Goal: Information Seeking & Learning: Learn about a topic

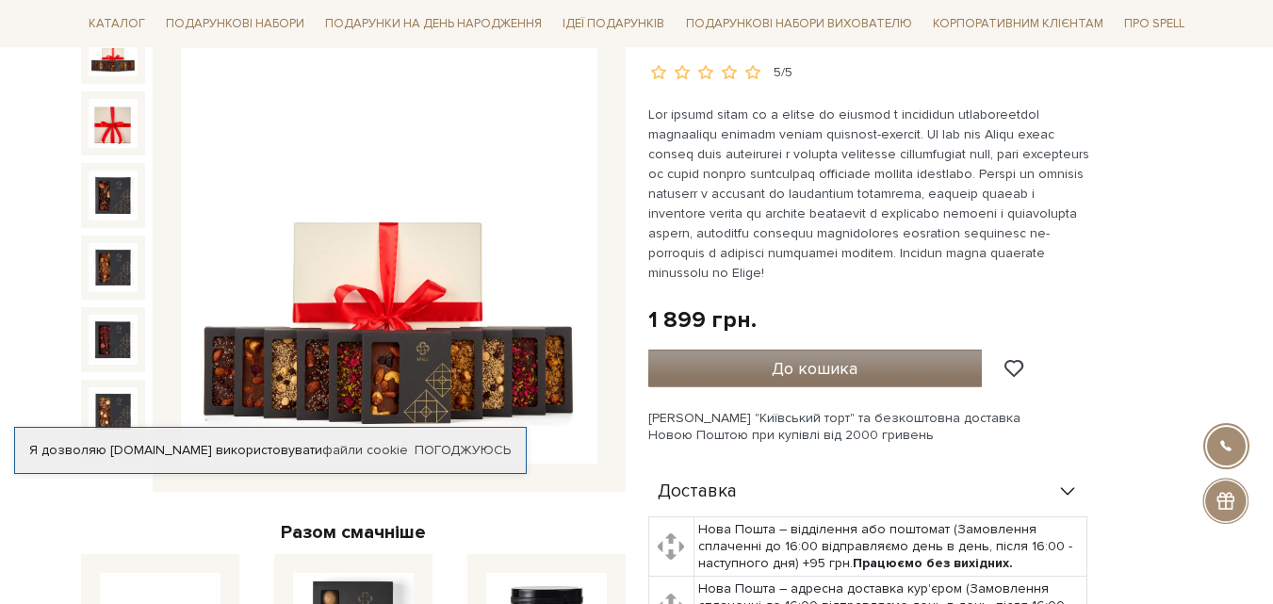
scroll to position [377, 0]
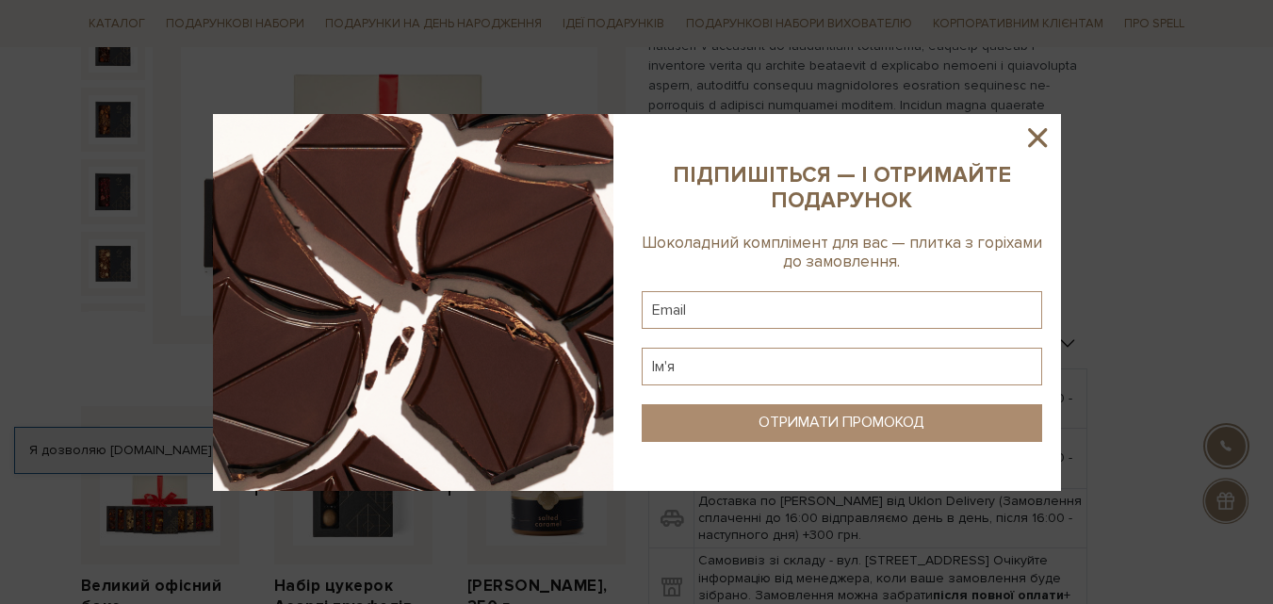
click at [1038, 134] on icon at bounding box center [1037, 138] width 32 height 32
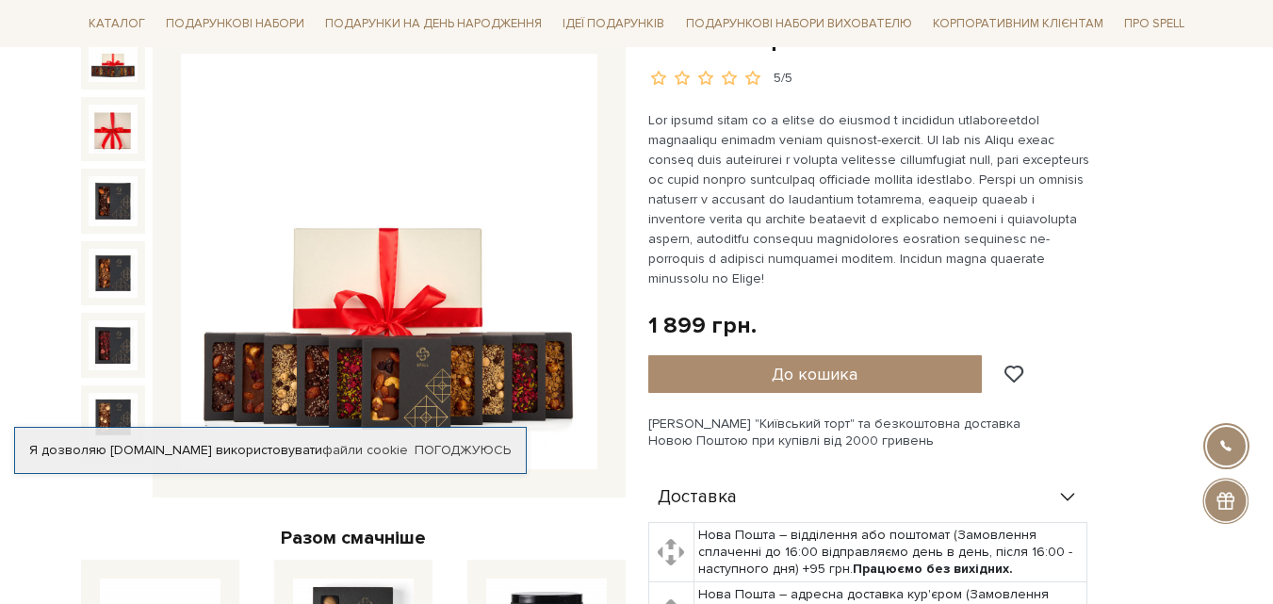
scroll to position [188, 0]
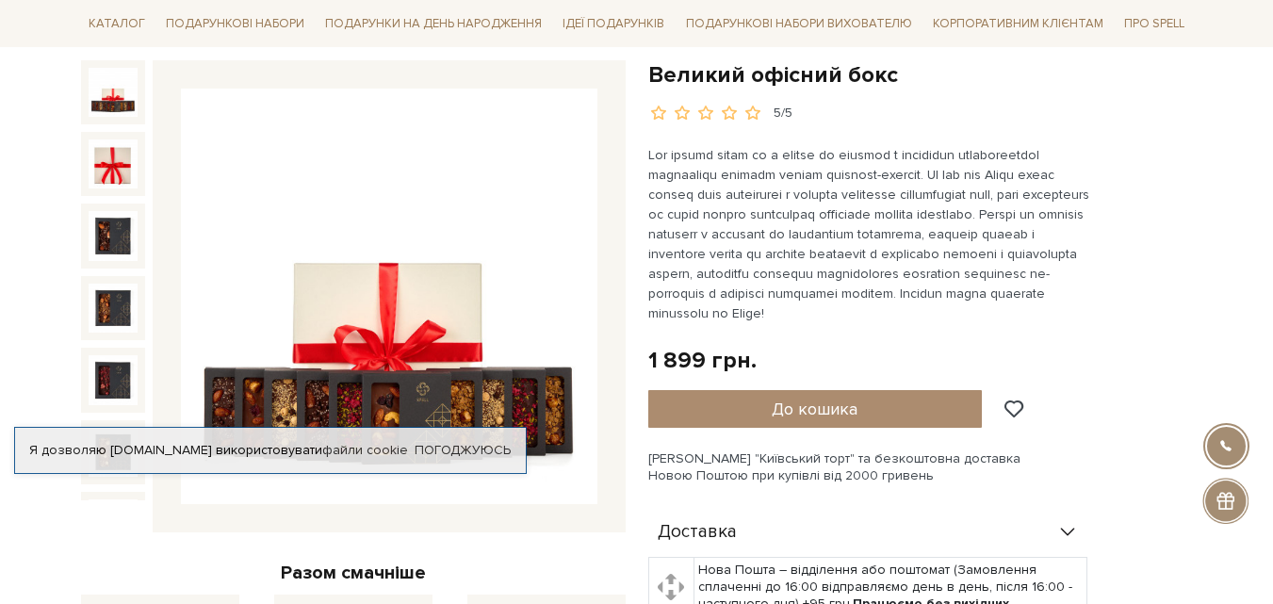
click at [103, 98] on img at bounding box center [113, 92] width 49 height 49
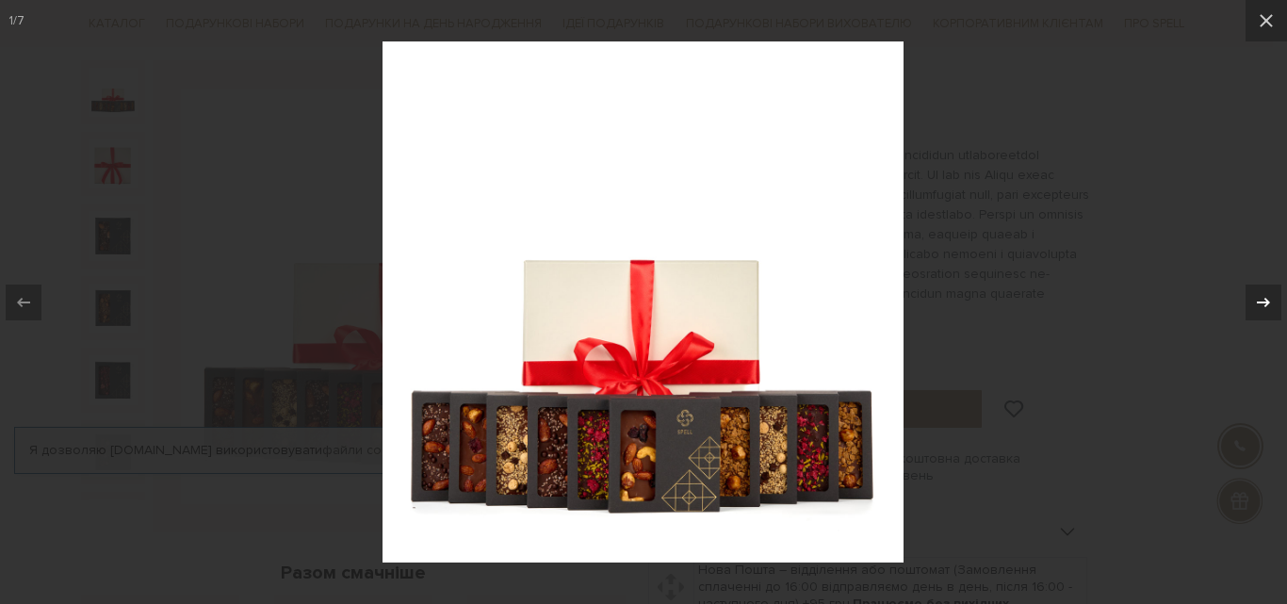
click at [1270, 295] on icon at bounding box center [1263, 302] width 23 height 23
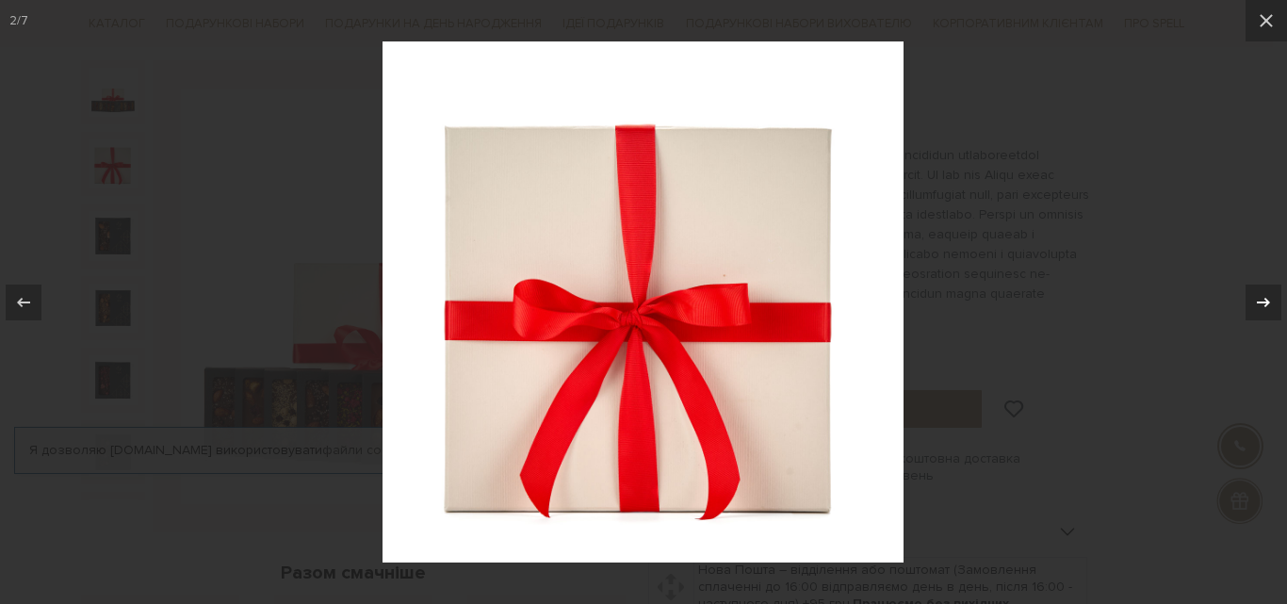
click at [1270, 298] on icon at bounding box center [1263, 302] width 23 height 23
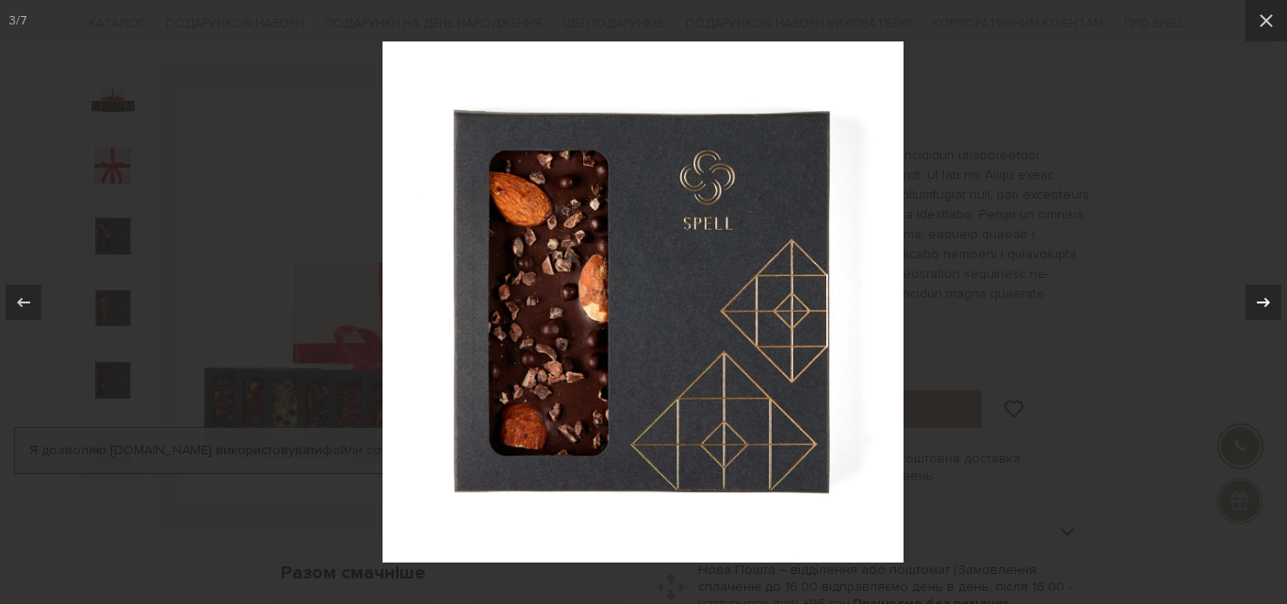
click at [1270, 298] on icon at bounding box center [1263, 302] width 23 height 23
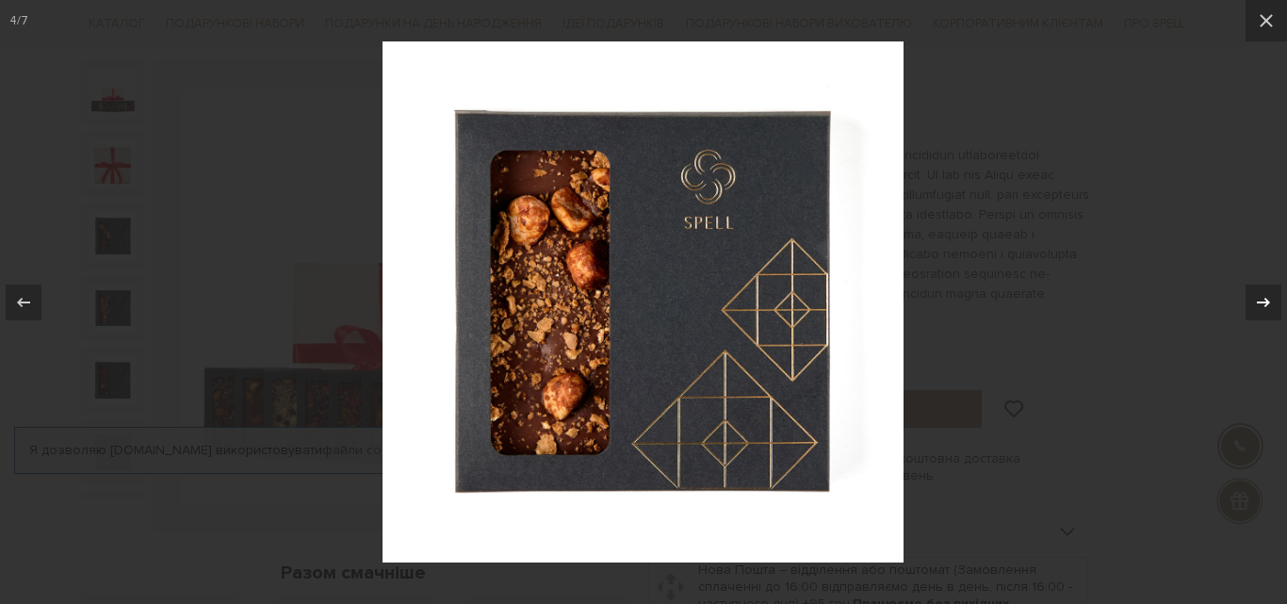
click at [1270, 299] on icon at bounding box center [1263, 302] width 23 height 23
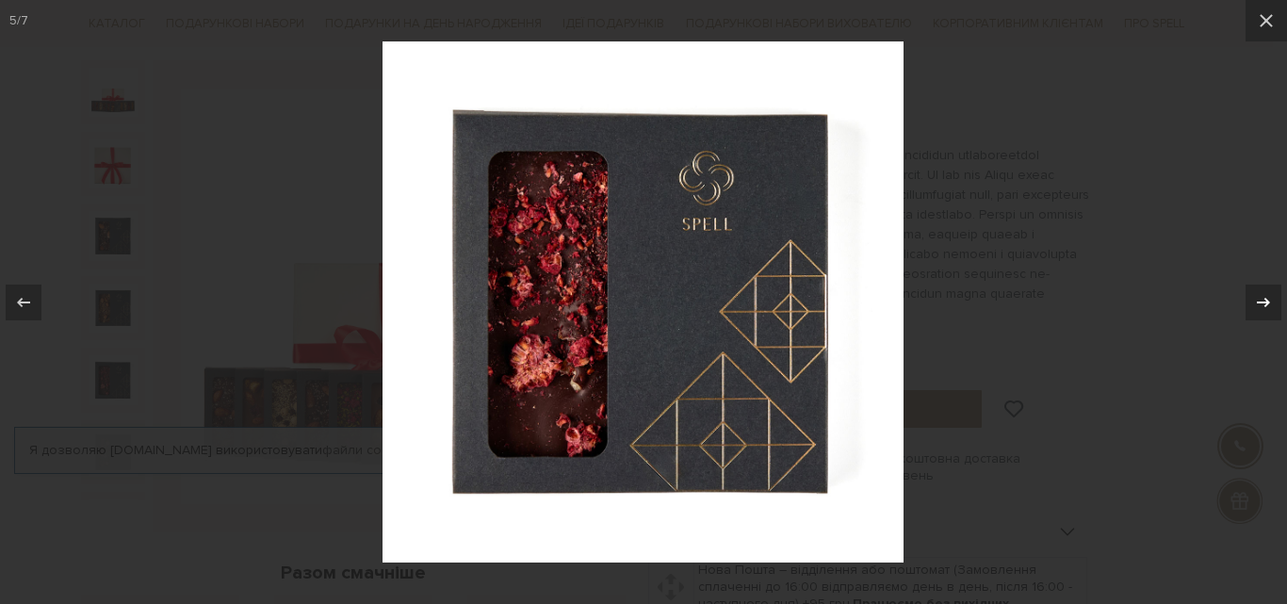
click at [1269, 300] on icon at bounding box center [1263, 302] width 23 height 23
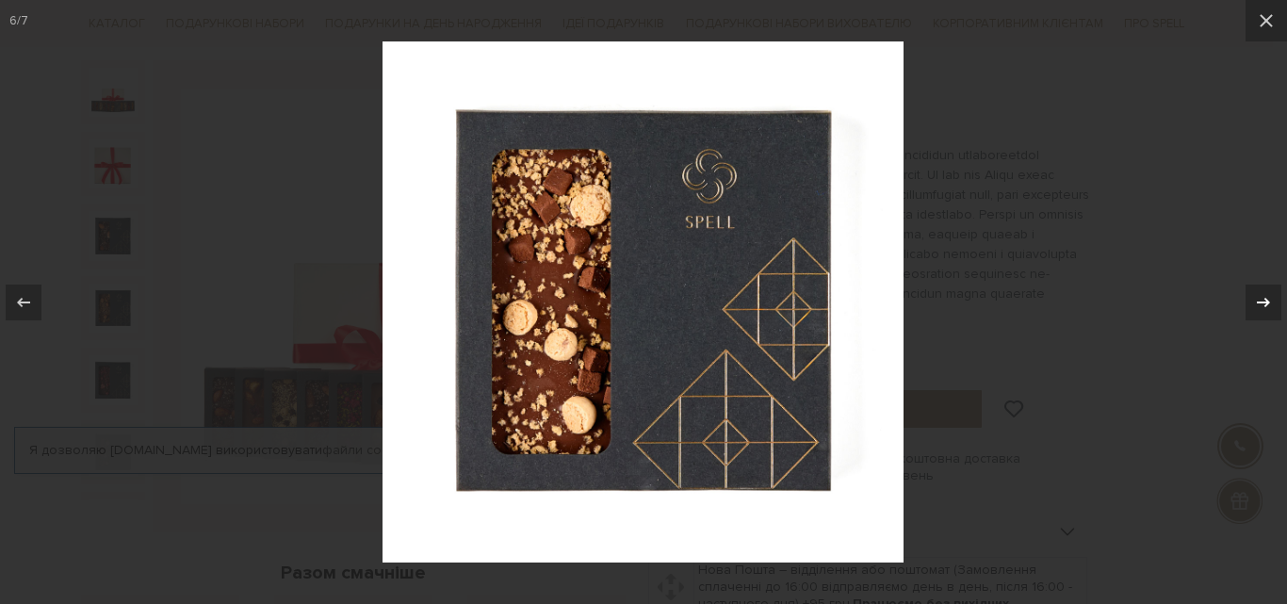
click at [1267, 300] on icon at bounding box center [1263, 301] width 13 height 9
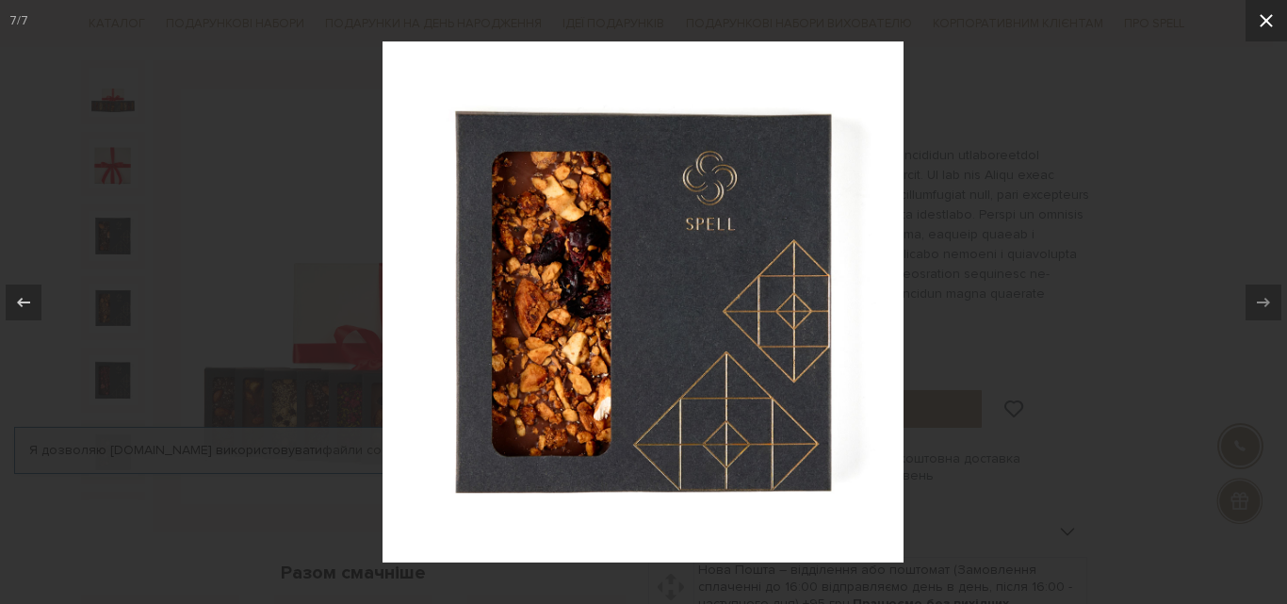
click at [1263, 20] on icon at bounding box center [1266, 20] width 23 height 23
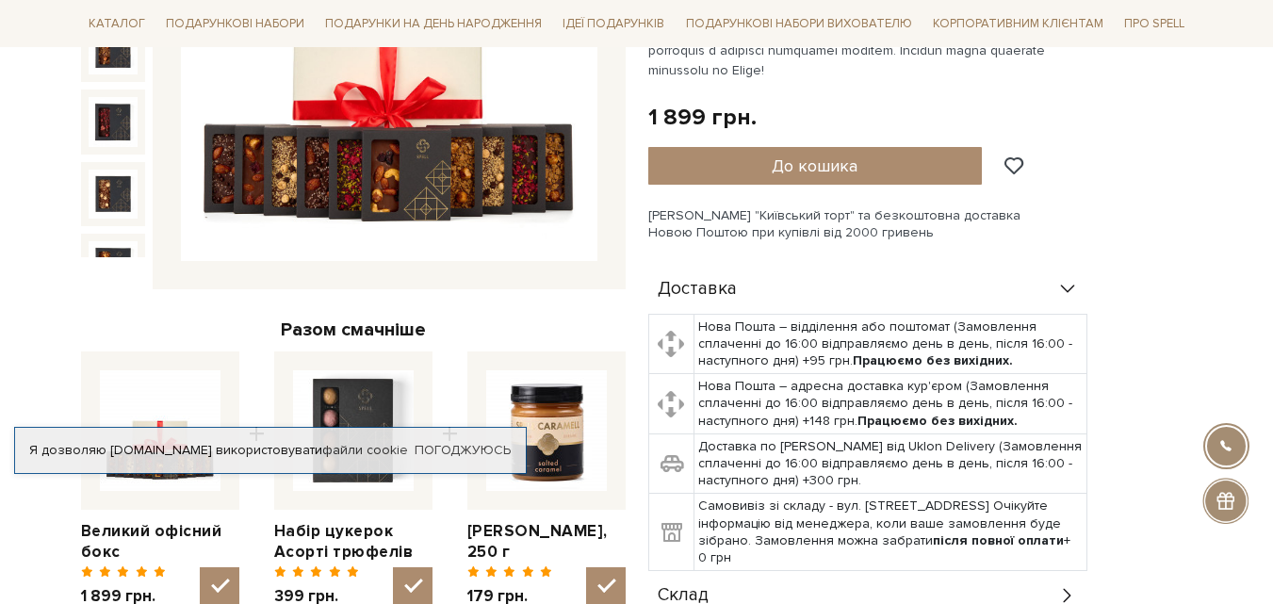
scroll to position [377, 0]
